Goal: Check status

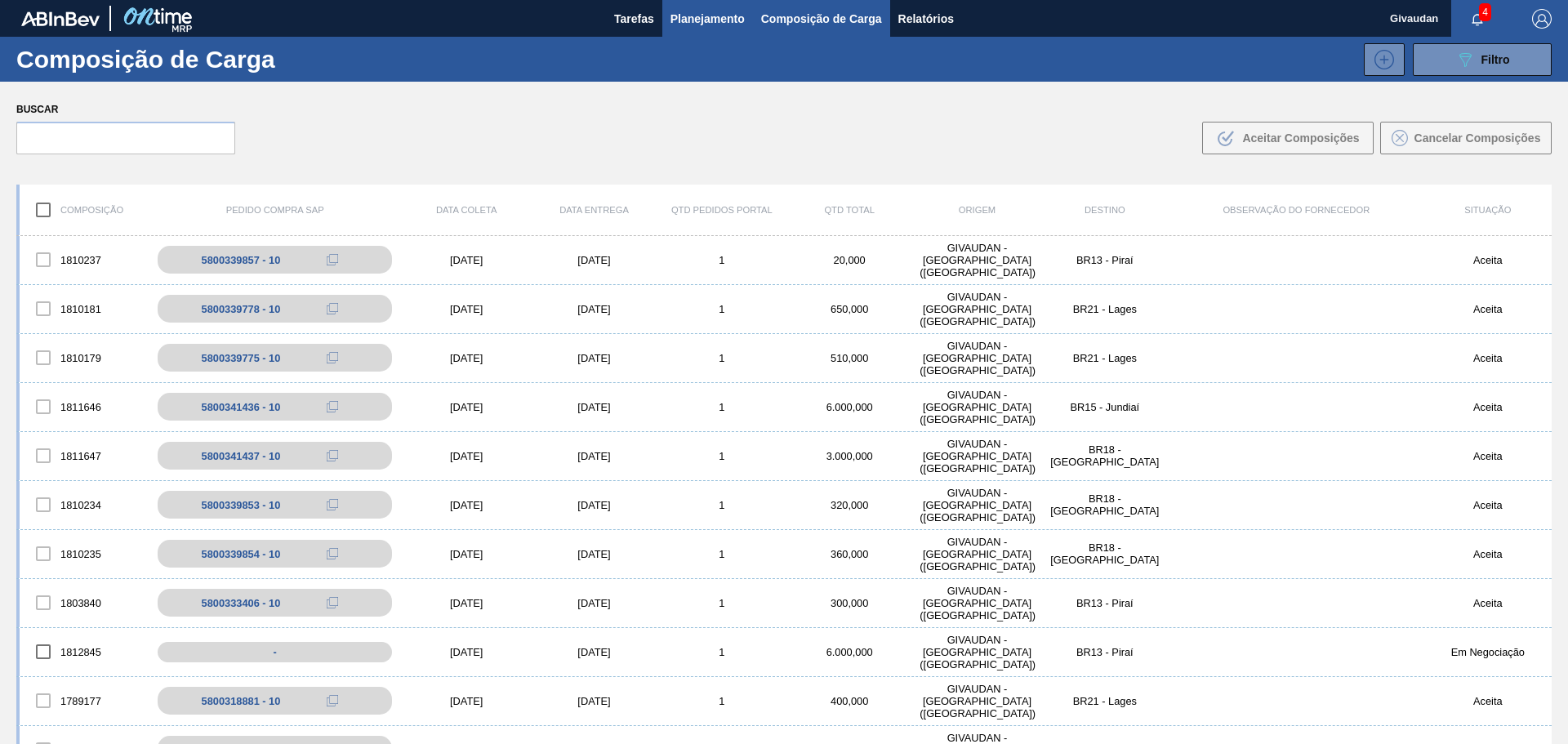
click at [707, 12] on span "Planejamento" at bounding box center [707, 18] width 74 height 19
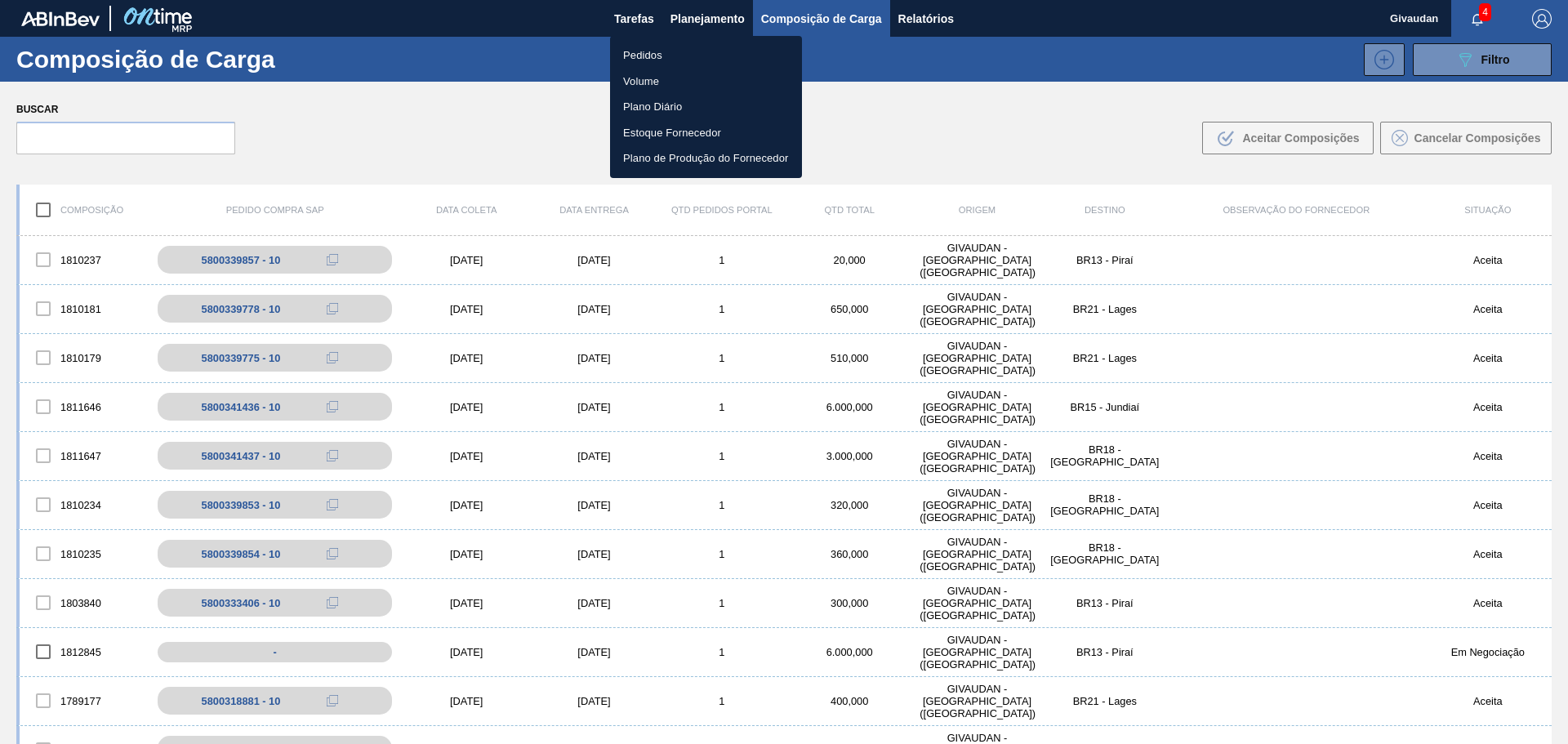
click at [641, 52] on li "Pedidos" at bounding box center [706, 55] width 192 height 26
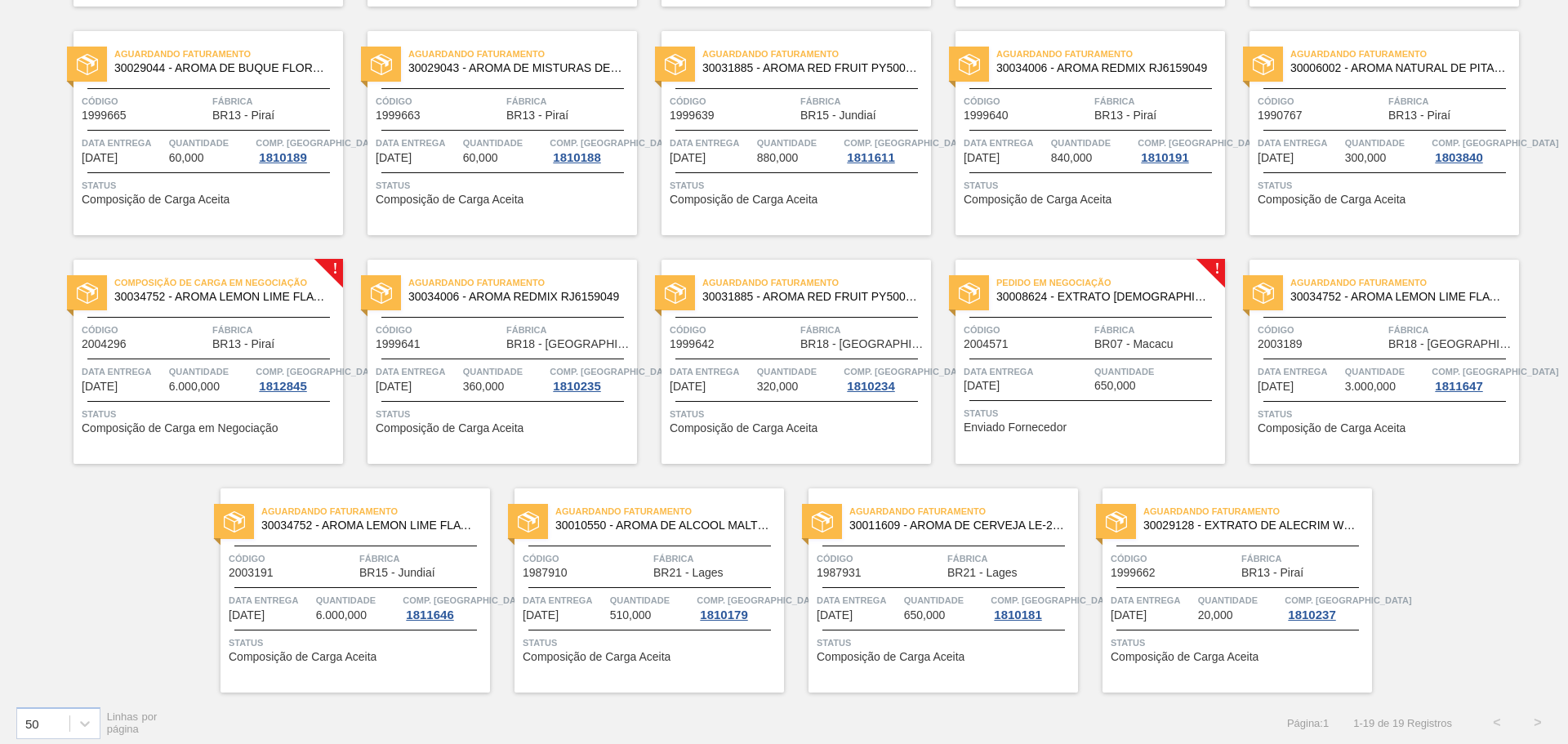
scroll to position [352, 0]
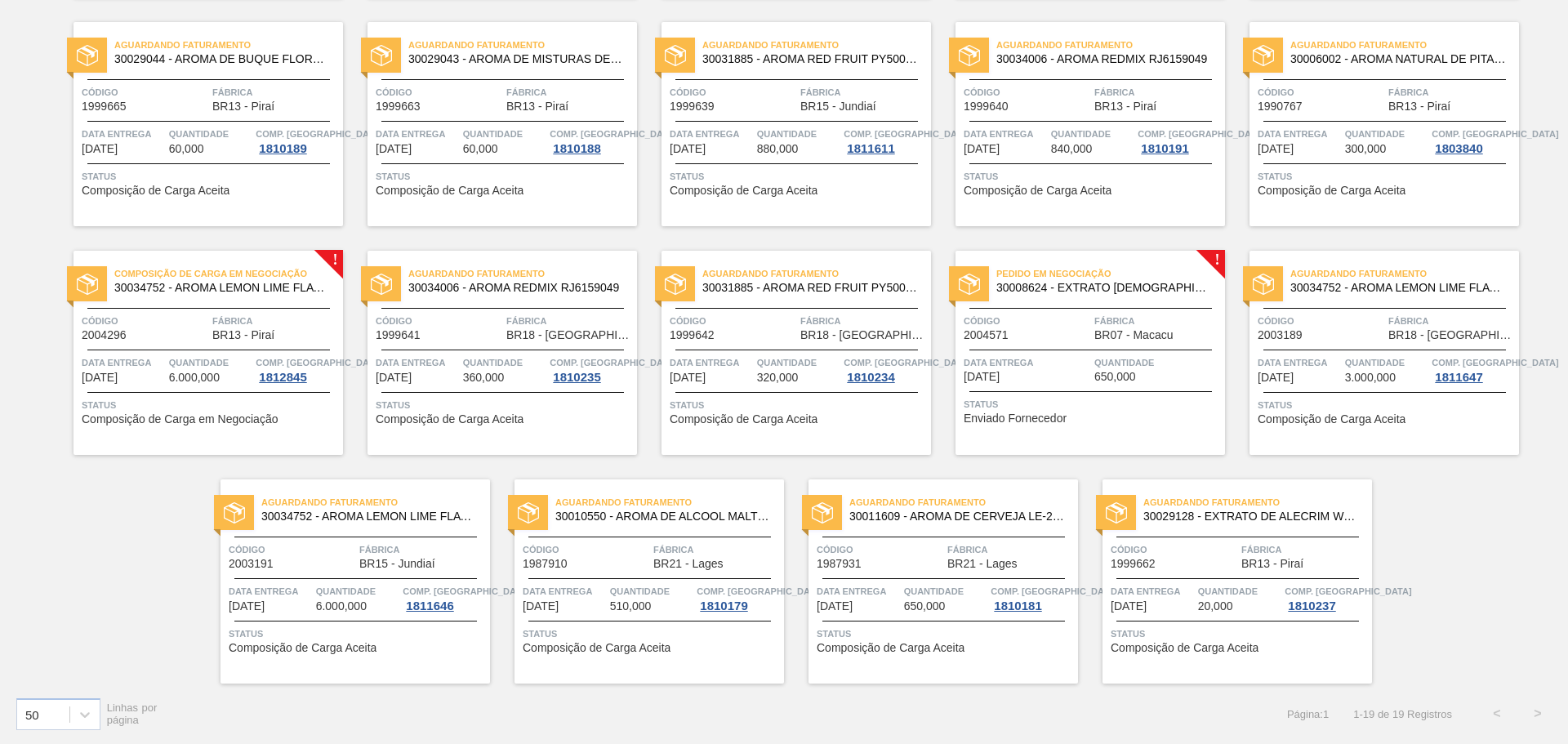
click at [1126, 289] on span "30008624 - EXTRATO [DEMOGRAPHIC_DATA] WBMIX" at bounding box center [1103, 288] width 216 height 12
